Goal: Task Accomplishment & Management: Manage account settings

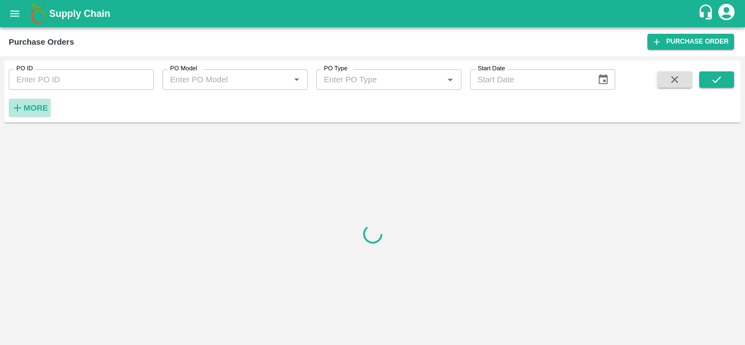
click at [43, 112] on strong "More" at bounding box center [35, 108] width 25 height 9
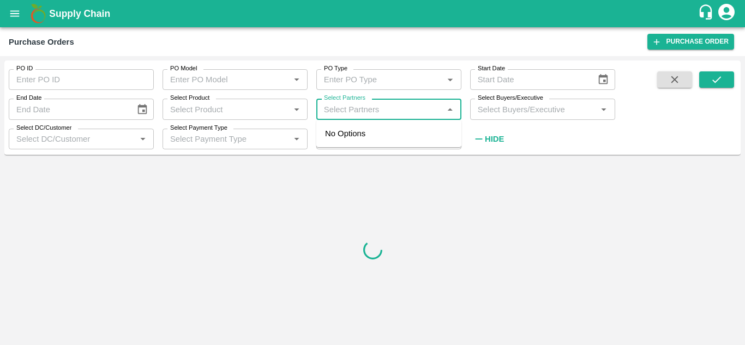
click at [368, 113] on input "Select Partners" at bounding box center [379, 109] width 120 height 14
paste input "7411732335"
type input "7411732335"
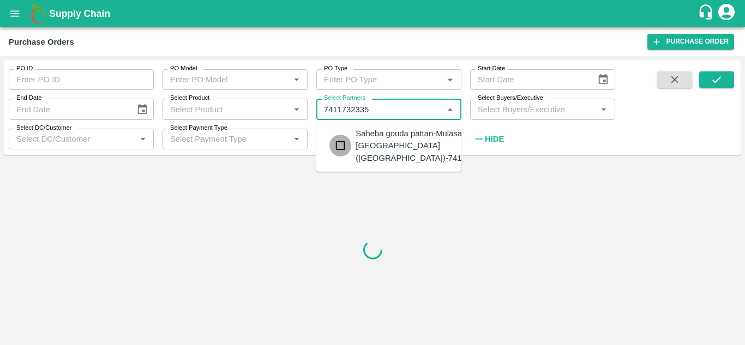
click at [343, 144] on input "checkbox" at bounding box center [340, 146] width 22 height 22
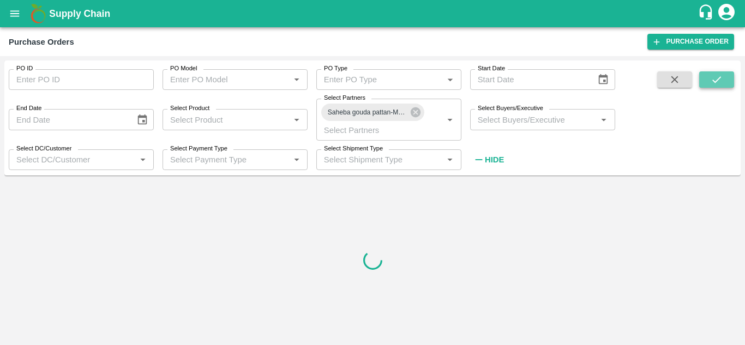
click at [713, 78] on icon "submit" at bounding box center [716, 80] width 12 height 12
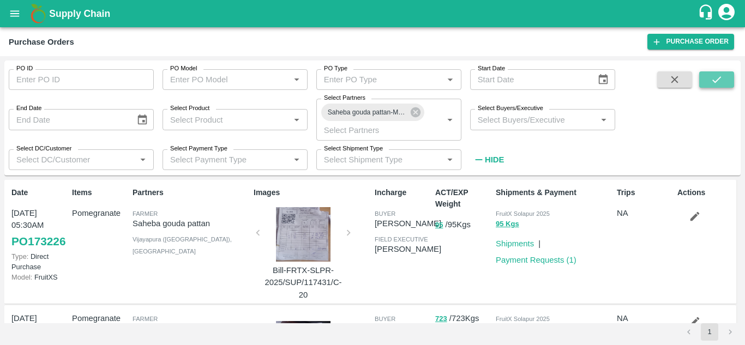
click at [713, 78] on icon "submit" at bounding box center [716, 80] width 12 height 12
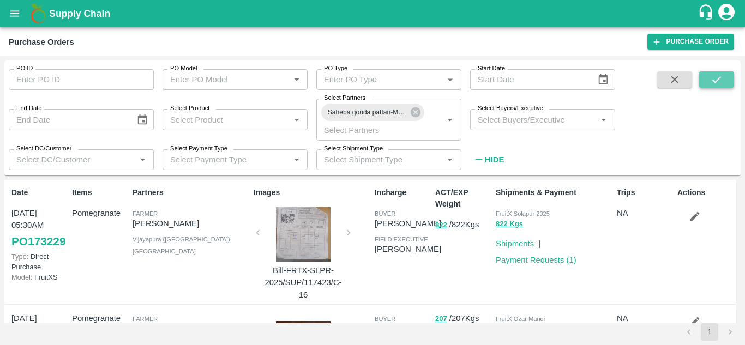
click at [715, 81] on icon "submit" at bounding box center [716, 80] width 12 height 12
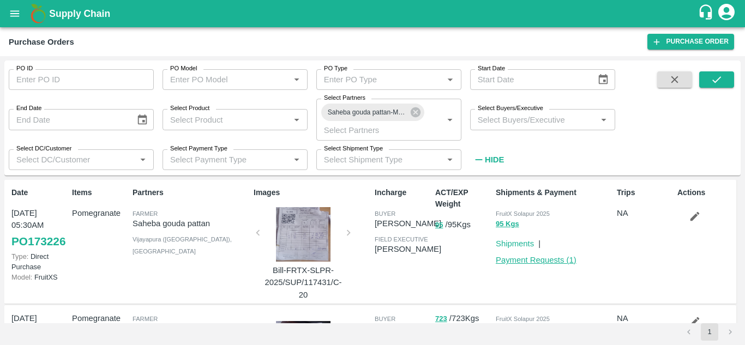
click at [548, 261] on link "Payment Requests ( 1 )" at bounding box center [535, 260] width 81 height 9
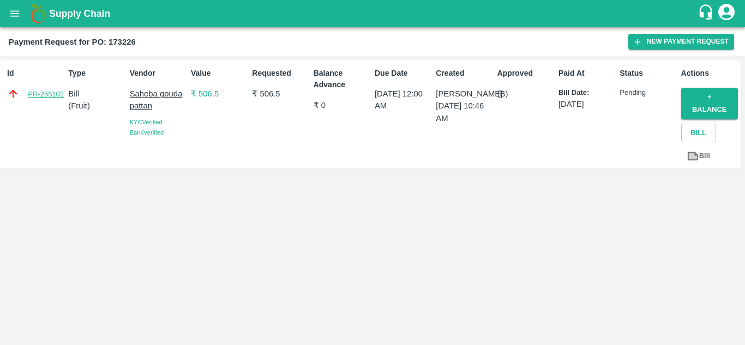
click at [50, 94] on link "PR-255102" at bounding box center [46, 94] width 36 height 11
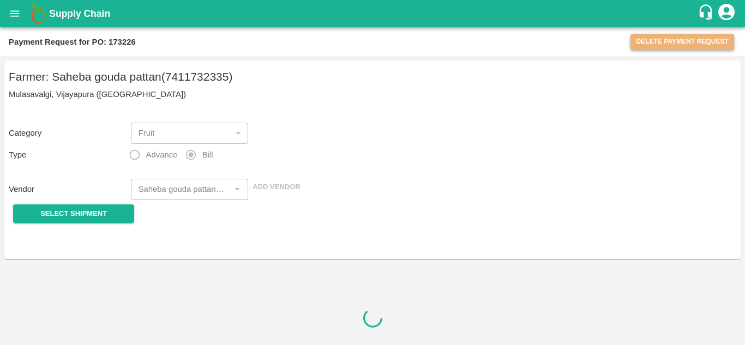
click at [673, 42] on button "Delete Payment Request" at bounding box center [682, 42] width 104 height 16
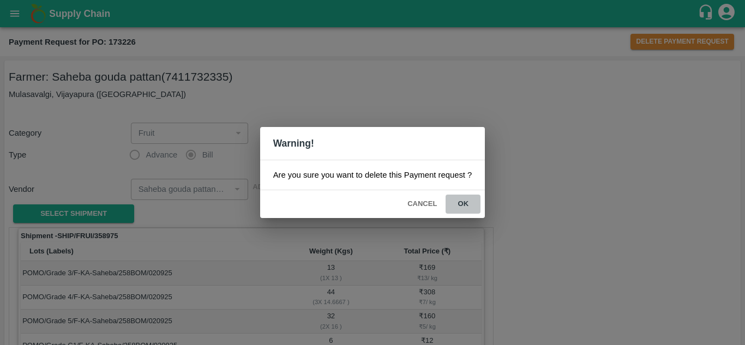
click at [462, 203] on button "ok" at bounding box center [462, 204] width 35 height 19
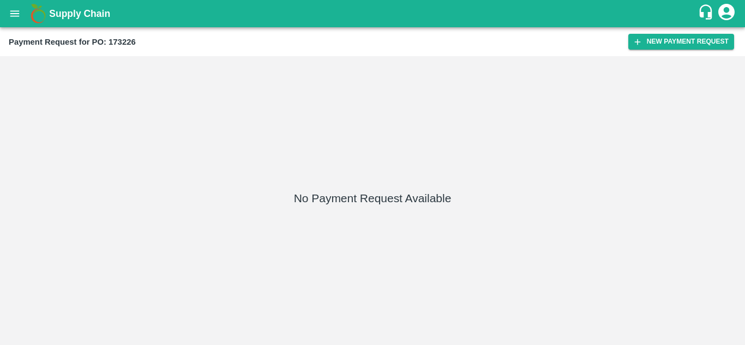
click at [13, 13] on icon "open drawer" at bounding box center [15, 14] width 12 height 12
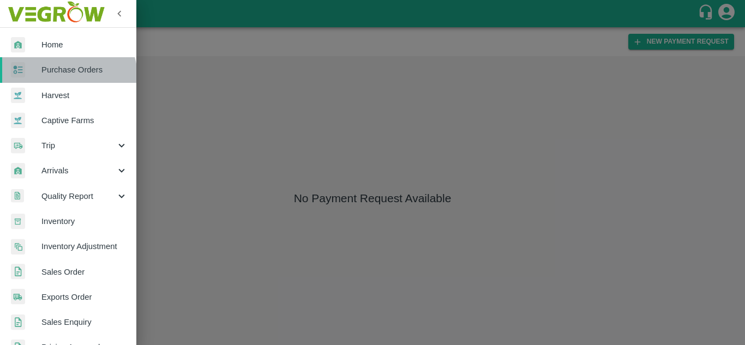
click at [56, 80] on link "Purchase Orders" at bounding box center [68, 69] width 136 height 25
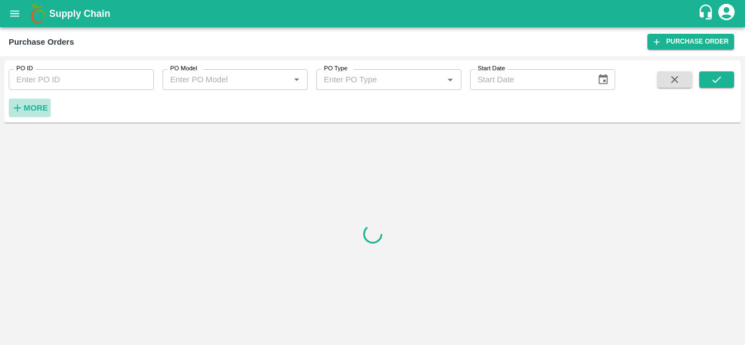
click at [34, 101] on h6 "More" at bounding box center [35, 108] width 25 height 14
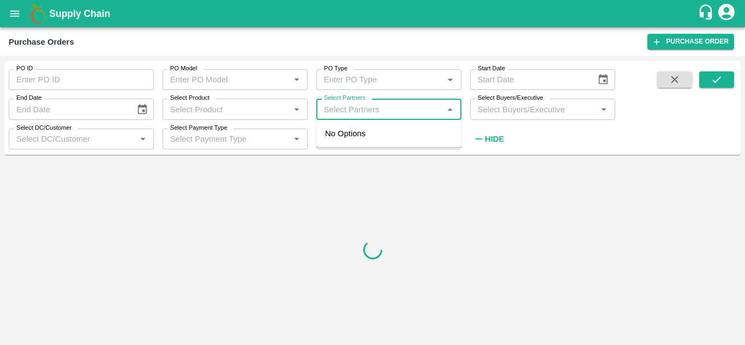
click at [372, 112] on input "Select Partners" at bounding box center [379, 109] width 120 height 14
paste input "7411732335"
type input "7411732335"
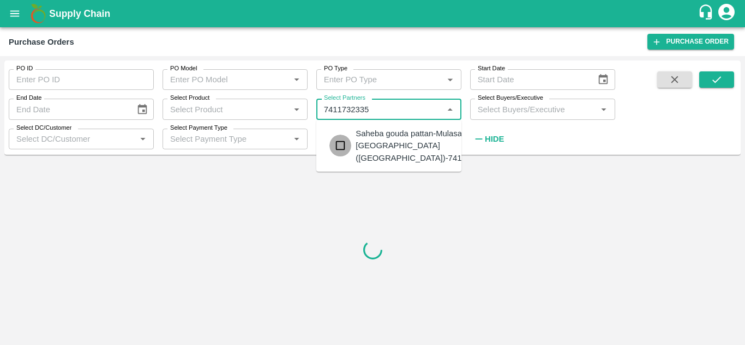
click at [346, 147] on input "checkbox" at bounding box center [340, 146] width 22 height 22
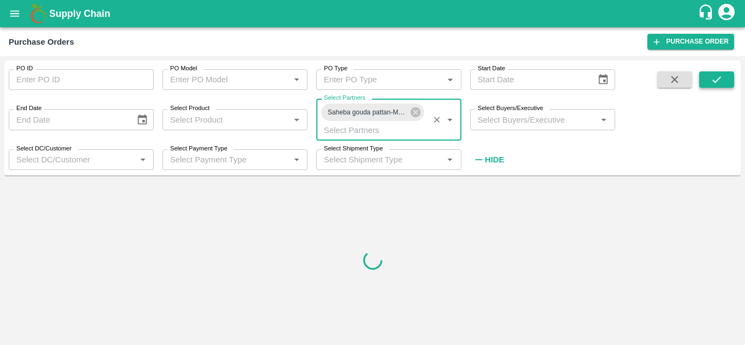
click at [708, 80] on button "submit" at bounding box center [716, 79] width 35 height 16
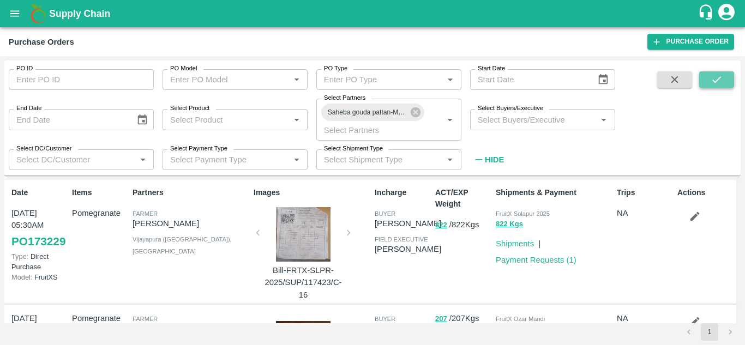
click at [708, 80] on button "submit" at bounding box center [716, 79] width 35 height 16
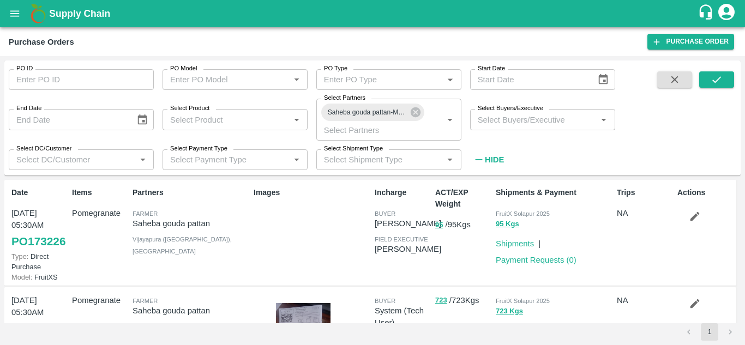
click at [689, 218] on icon "button" at bounding box center [694, 216] width 12 height 12
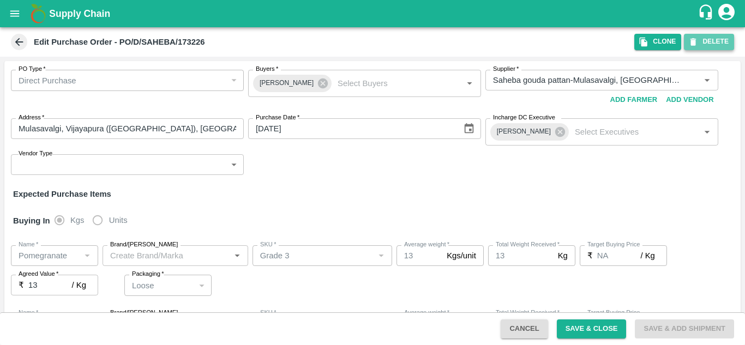
click at [708, 39] on button "DELETE" at bounding box center [709, 42] width 50 height 16
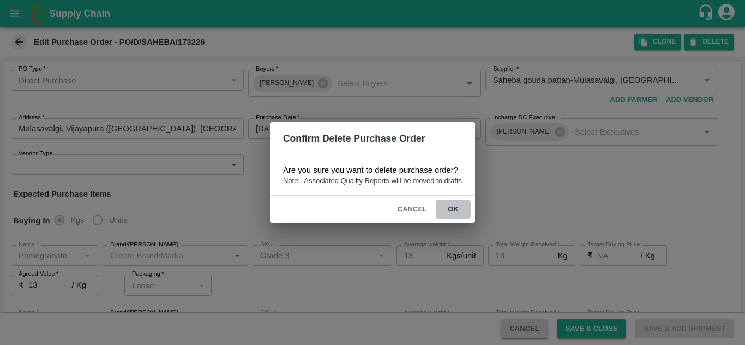
click at [455, 208] on button "ok" at bounding box center [453, 209] width 35 height 19
